Goal: Transaction & Acquisition: Purchase product/service

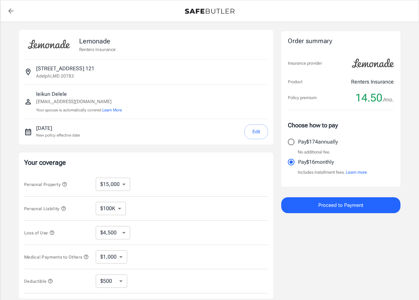
select select "15000"
select select "500"
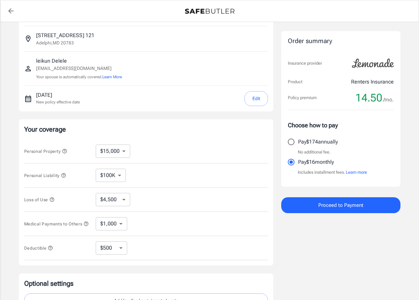
scroll to position [66, 0]
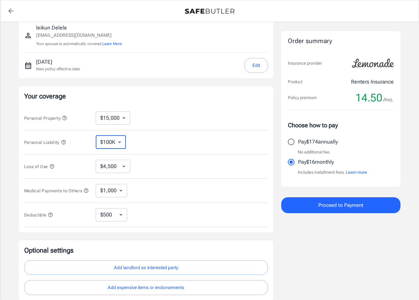
click at [119, 143] on select "$100K $200K $300K $400K $500K" at bounding box center [111, 142] width 30 height 13
click at [150, 141] on div "Personal Liability $100K $200K $300K $400K $500K ​" at bounding box center [146, 142] width 244 height 24
click at [124, 118] on select "$10,000 $15,000 $20,000 $25,000 $30,000 $40,000 $50,000 $100K $150K $200K $250K" at bounding box center [113, 117] width 34 height 13
select select "10000"
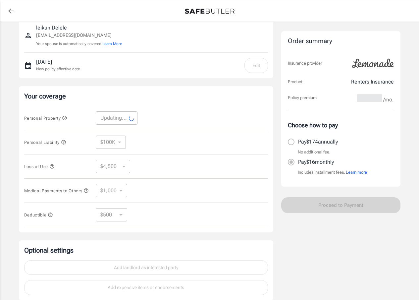
select select "10000"
select select "3000"
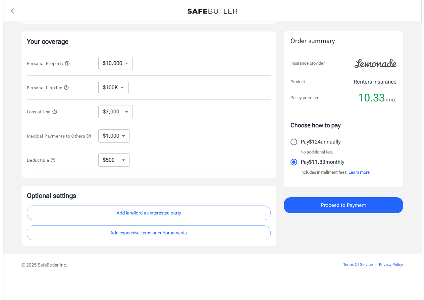
scroll to position [88, 0]
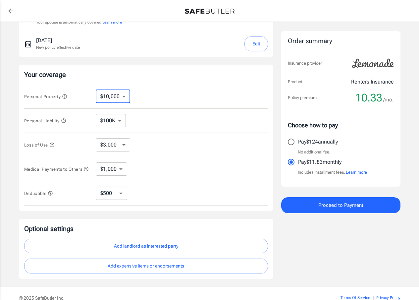
click at [122, 97] on select "$10,000 $15,000 $20,000 $25,000 $30,000 $40,000 $50,000 $100K $150K $200K $250K" at bounding box center [113, 96] width 34 height 13
select select "15000"
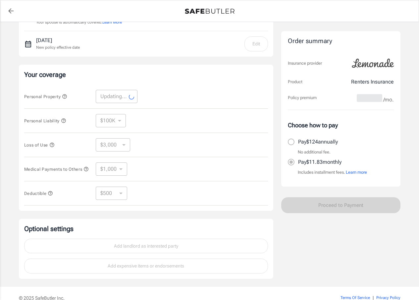
select select "15000"
select select "4500"
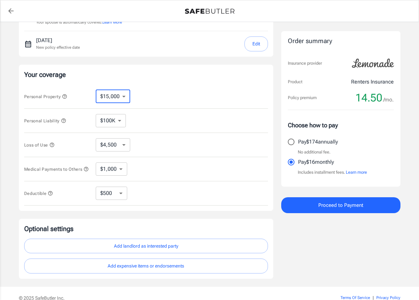
click at [124, 96] on select "$10,000 $15,000 $20,000 $25,000 $30,000 $40,000 $50,000 $100K $150K $200K $250K" at bounding box center [113, 96] width 34 height 13
select select "10000"
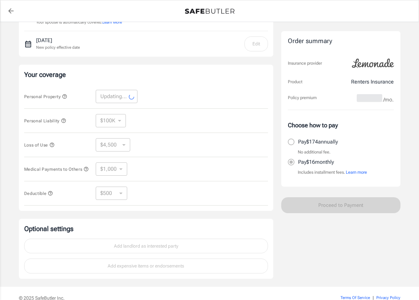
select select "10000"
select select "3000"
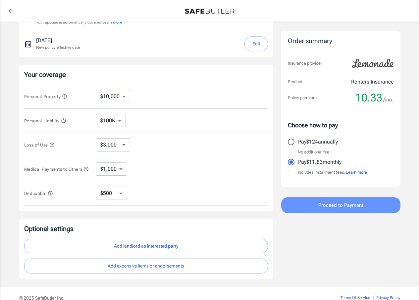
click at [336, 205] on span "Proceed to Payment" at bounding box center [340, 205] width 45 height 9
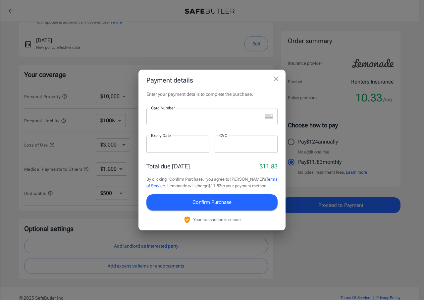
click at [267, 177] on link "Terms of Service" at bounding box center [211, 183] width 131 height 12
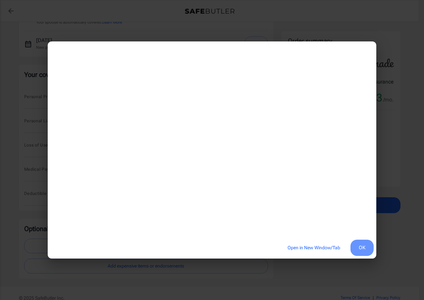
click at [363, 246] on button "OK" at bounding box center [362, 248] width 23 height 16
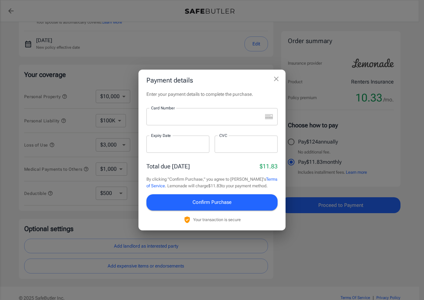
click at [209, 201] on span "Confirm Purchase" at bounding box center [212, 202] width 39 height 9
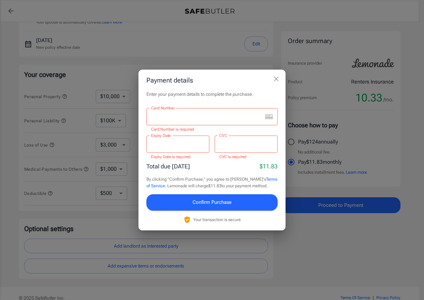
click at [320, 245] on div "Payment details Enter your payment details to complete the purchase. Card Numbe…" at bounding box center [212, 150] width 424 height 300
